Goal: Information Seeking & Learning: Learn about a topic

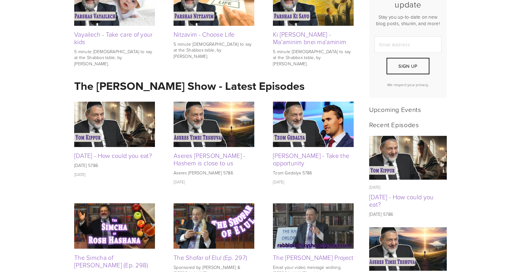
scroll to position [202, 0]
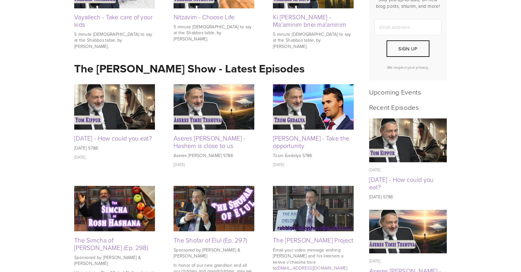
click at [402, 144] on img at bounding box center [408, 140] width 78 height 44
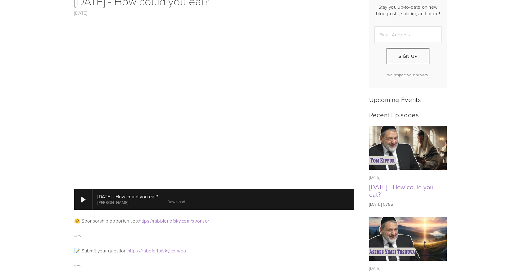
scroll to position [239, 0]
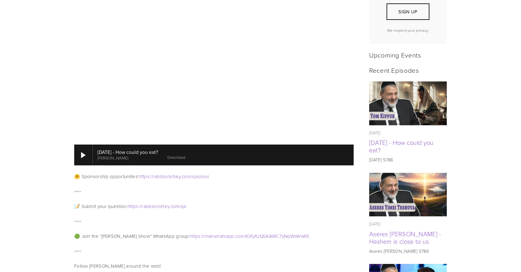
click at [401, 205] on img at bounding box center [408, 195] width 78 height 44
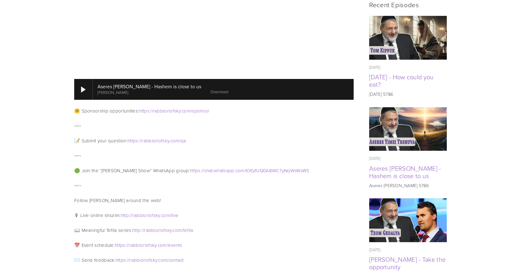
scroll to position [311, 0]
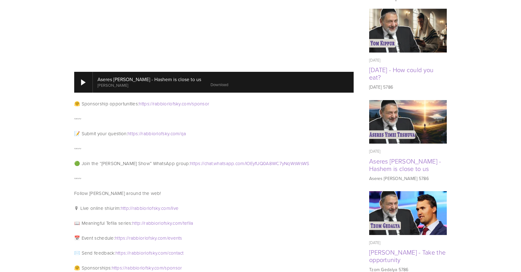
click at [401, 225] on img at bounding box center [408, 213] width 78 height 44
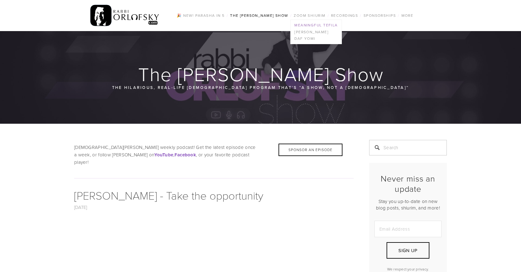
click at [291, 29] on link "Meaningful Tefila" at bounding box center [316, 25] width 51 height 7
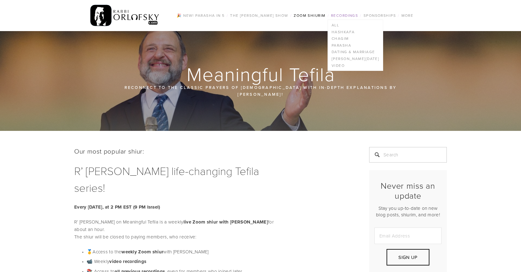
click at [329, 20] on link "Recordings" at bounding box center [344, 15] width 31 height 8
click at [328, 69] on link "Video" at bounding box center [355, 65] width 55 height 7
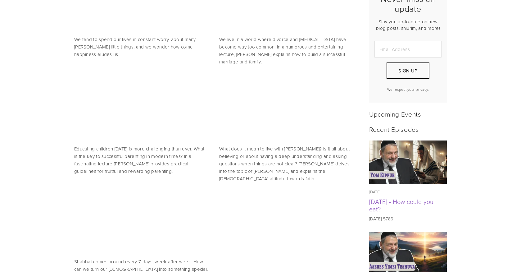
scroll to position [223, 0]
